Goal: Information Seeking & Learning: Learn about a topic

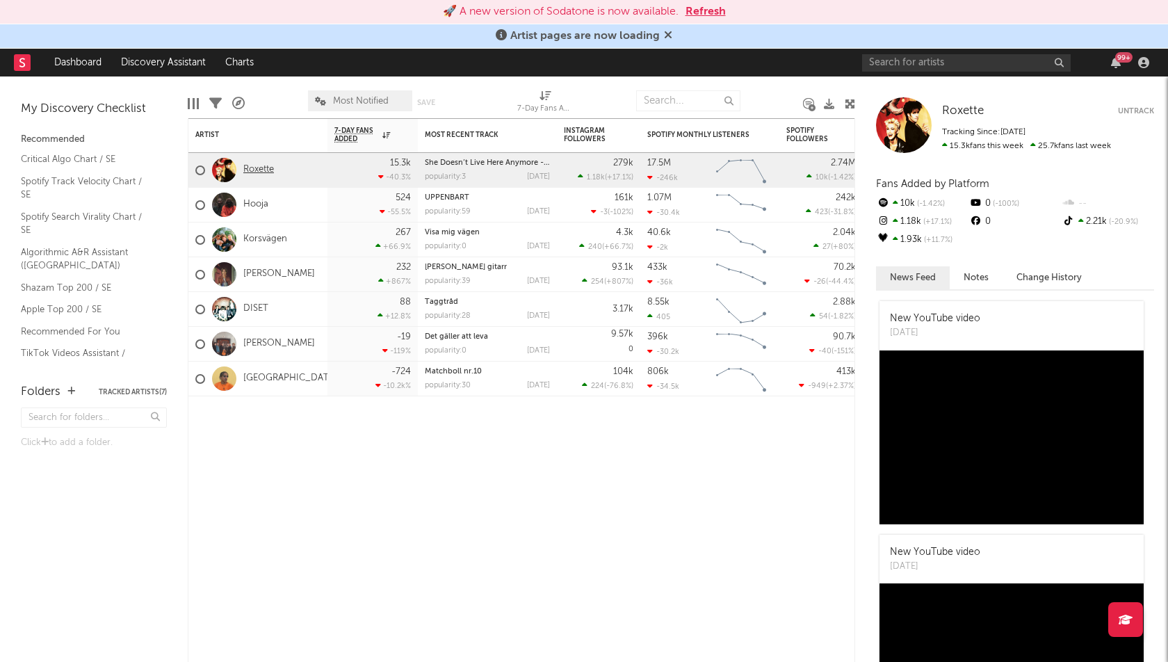
click at [266, 170] on link "Roxette" at bounding box center [258, 170] width 31 height 12
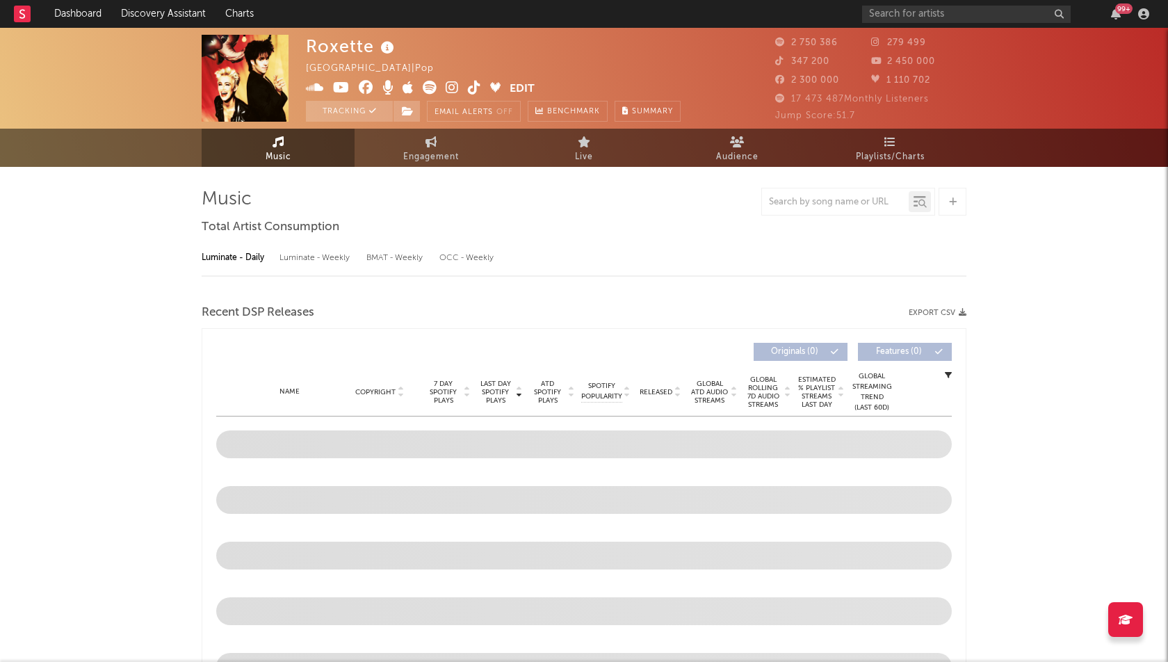
select select "6m"
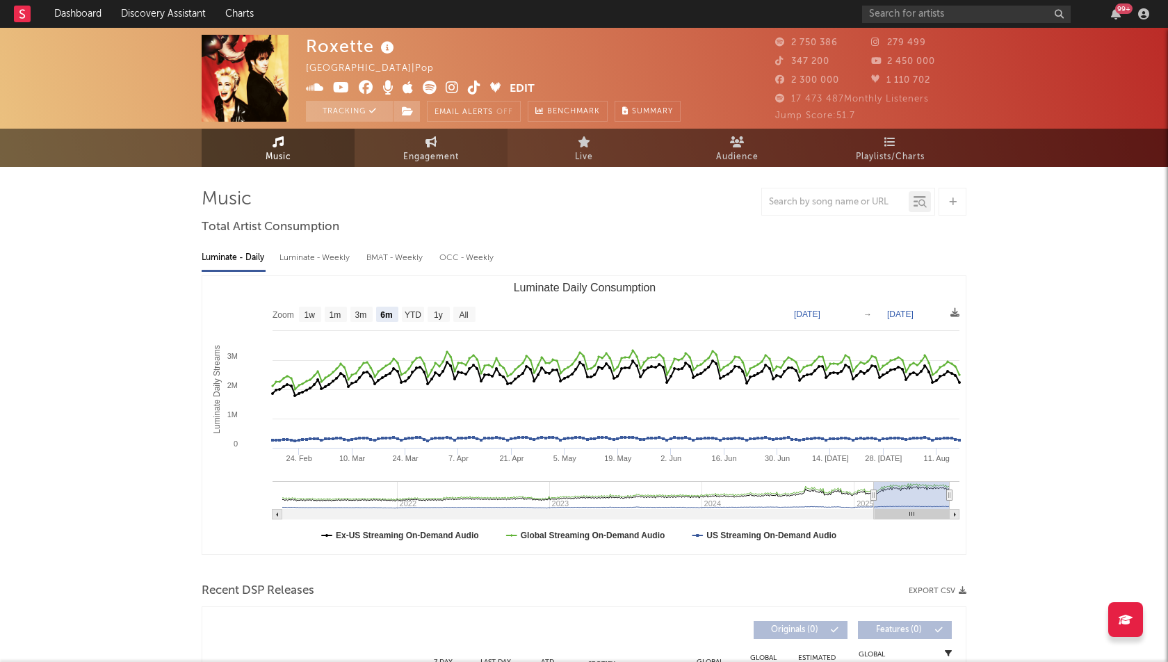
click at [432, 151] on span "Engagement" at bounding box center [431, 157] width 56 height 17
select select "1w"
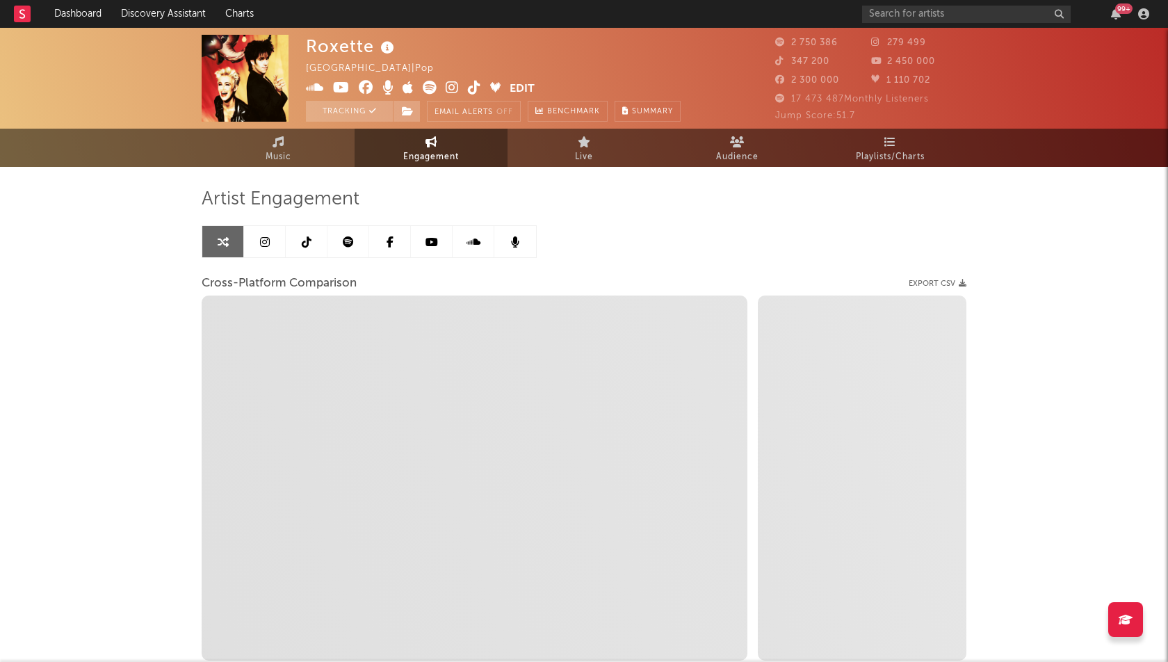
select select "1m"
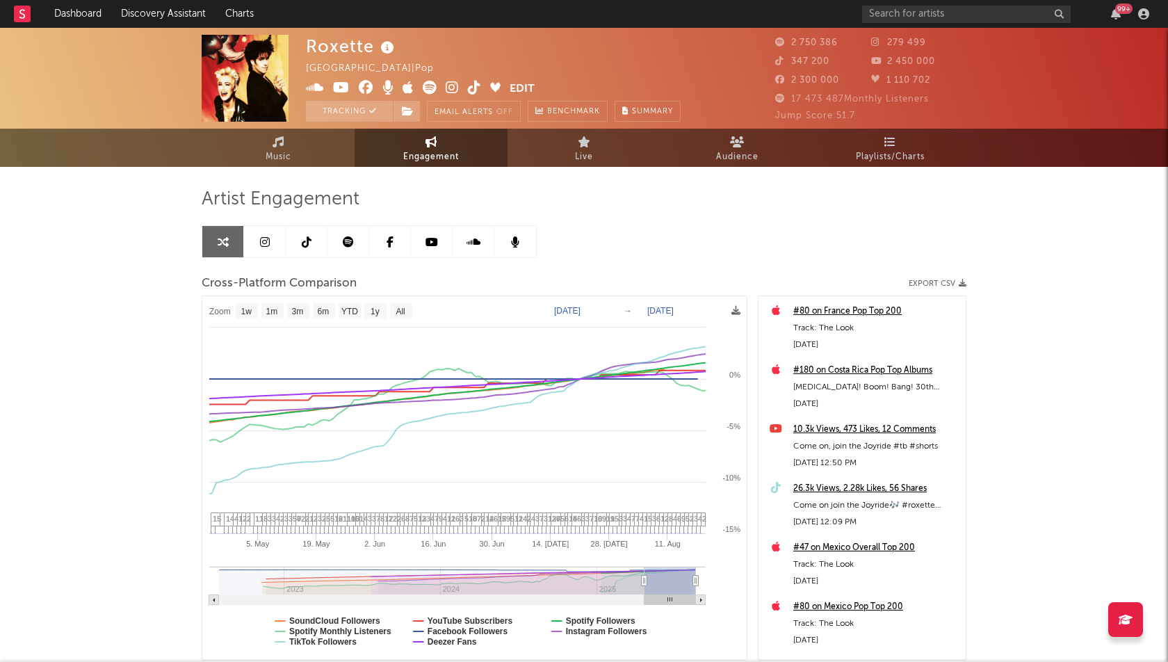
type input "[DATE]"
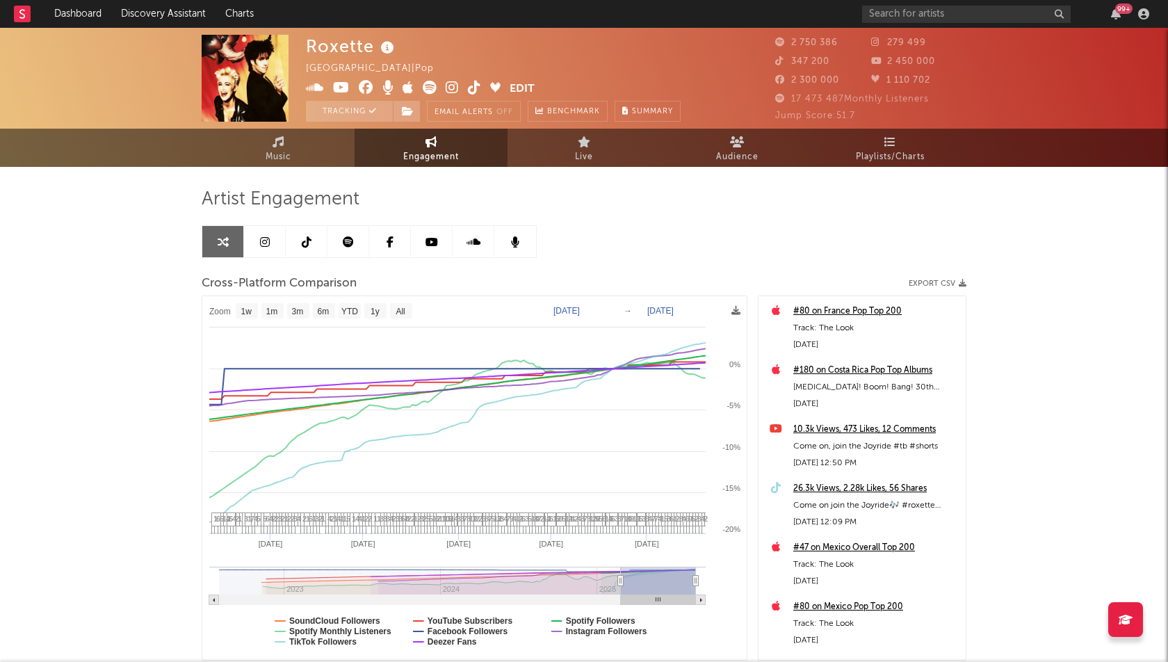
select select "6m"
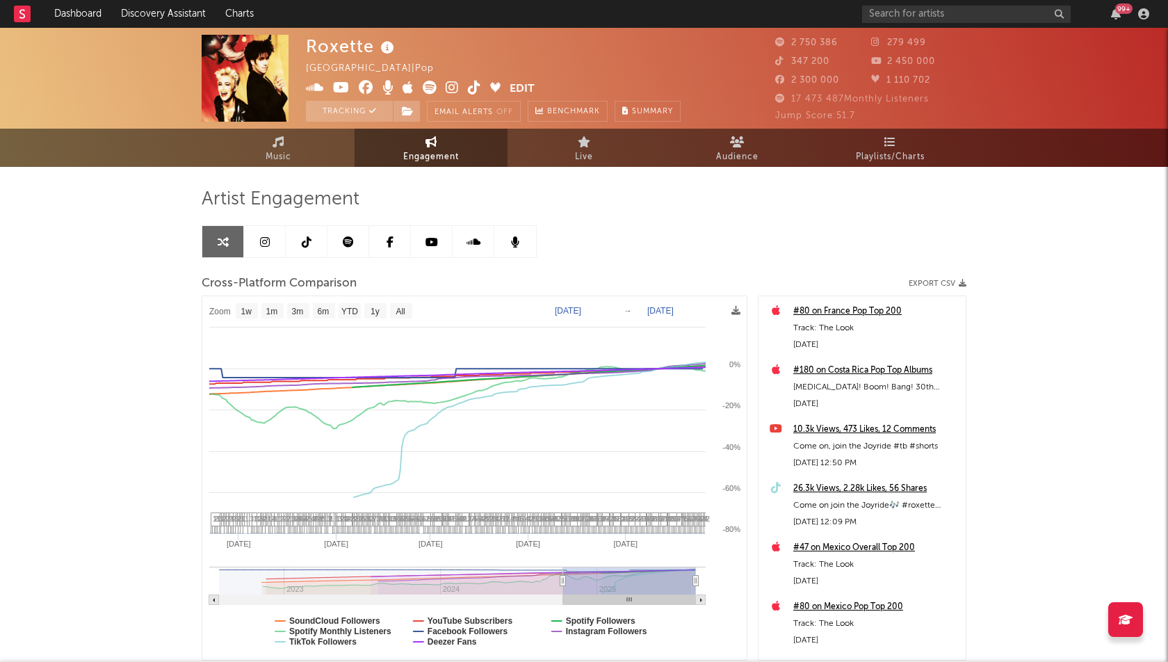
type input "[DATE]"
drag, startPoint x: 685, startPoint y: 580, endPoint x: 564, endPoint y: 580, distance: 120.9
click at [564, 580] on icon at bounding box center [563, 581] width 6 height 10
select select "1w"
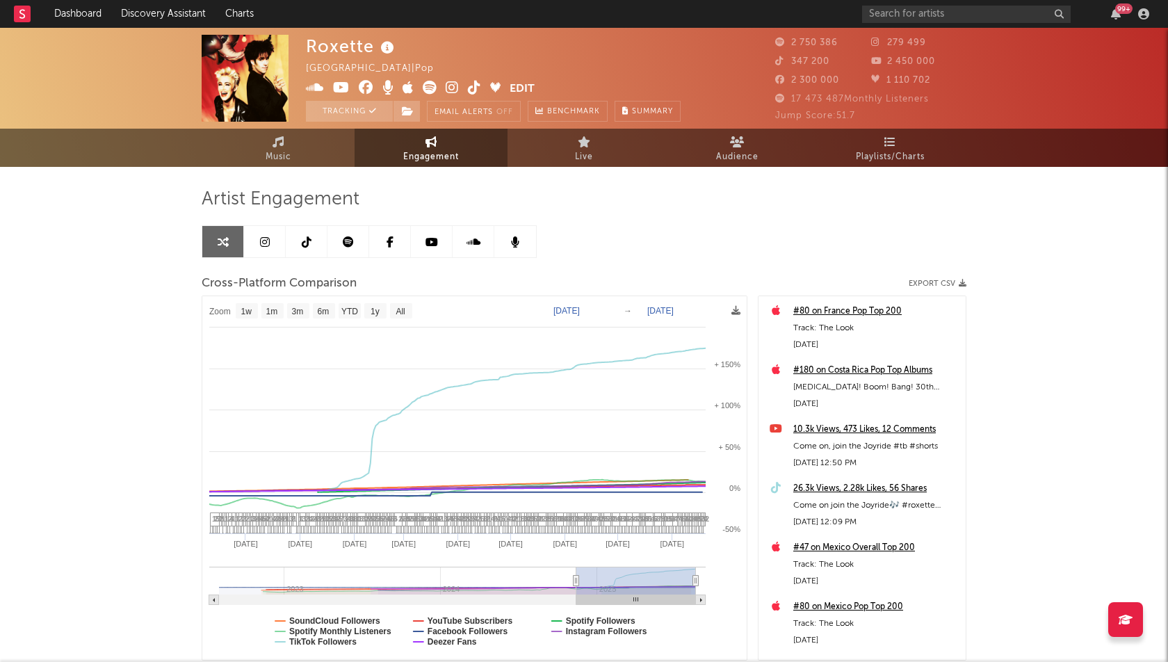
type input "[DATE]"
select select "1w"
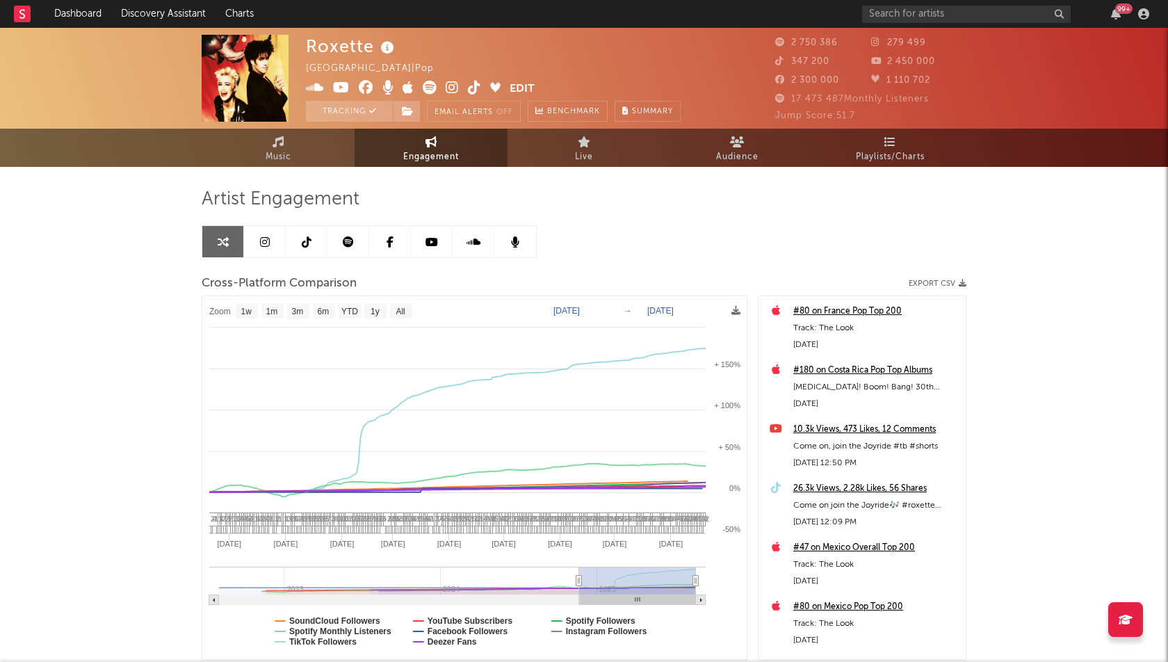
drag, startPoint x: 564, startPoint y: 578, endPoint x: 598, endPoint y: 573, distance: 34.4
type input "[DATE]"
select select "1w"
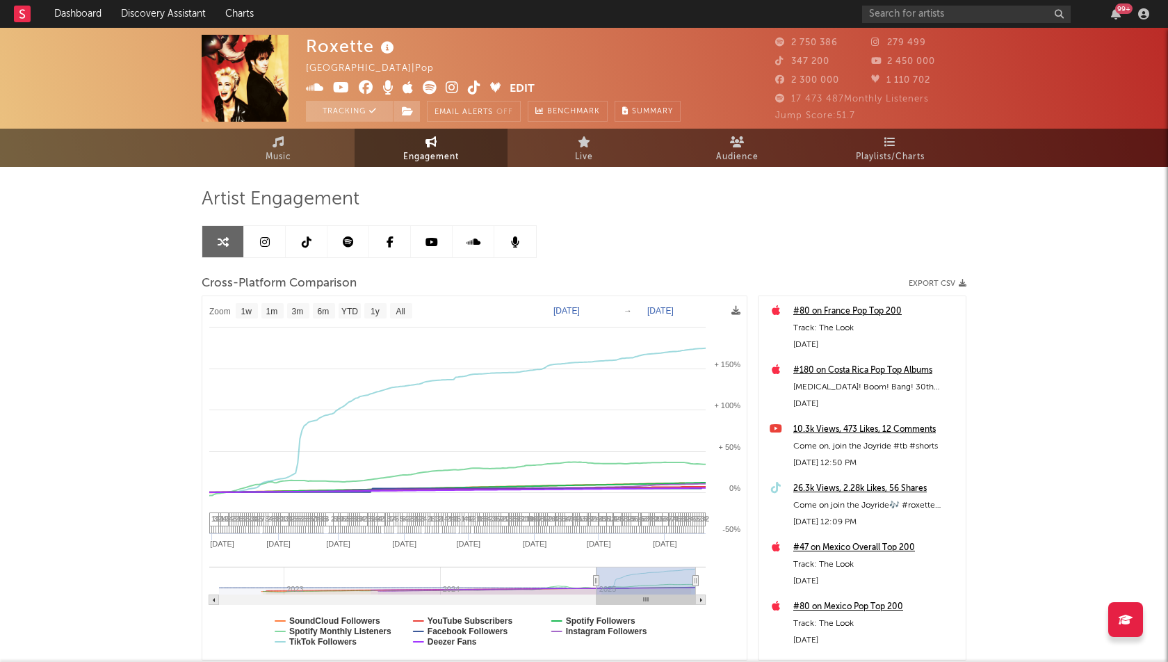
type input "[DATE]"
select select "1w"
drag, startPoint x: 601, startPoint y: 576, endPoint x: 591, endPoint y: 576, distance: 9.7
click at [45, 368] on div "Roxette [GEOGRAPHIC_DATA] | Pop Edit Tracking Email Alerts Off Benchmark Summar…" at bounding box center [584, 393] width 1168 height 730
